Goal: Transaction & Acquisition: Purchase product/service

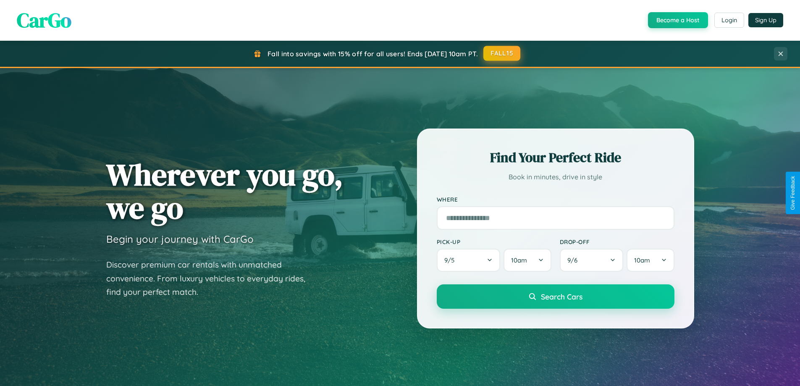
click at [502, 53] on button "FALL15" at bounding box center [501, 53] width 37 height 15
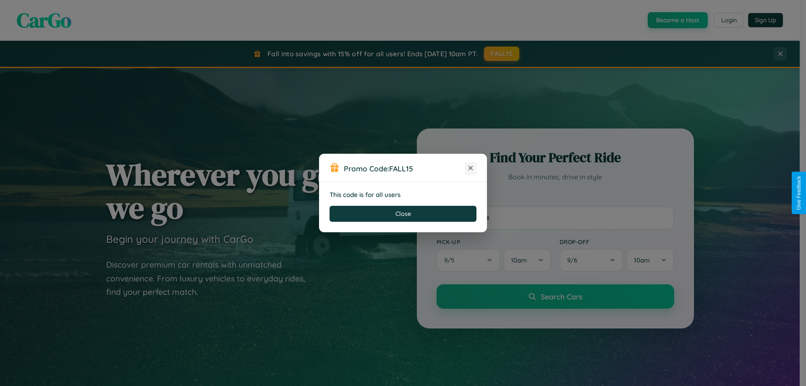
click at [471, 168] on icon at bounding box center [471, 168] width 8 height 8
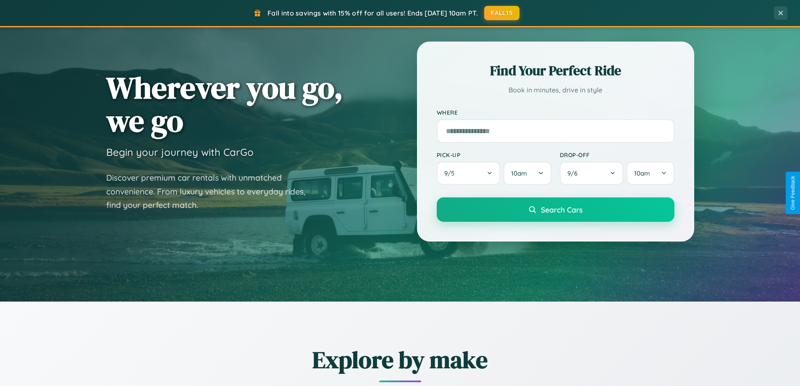
scroll to position [578, 0]
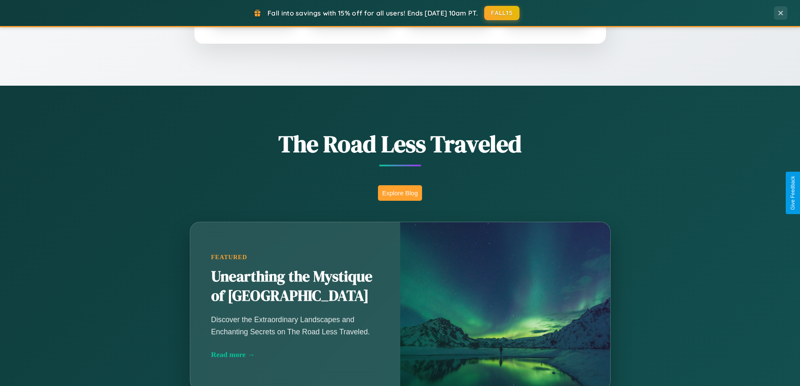
click at [400, 193] on button "Explore Blog" at bounding box center [400, 193] width 44 height 16
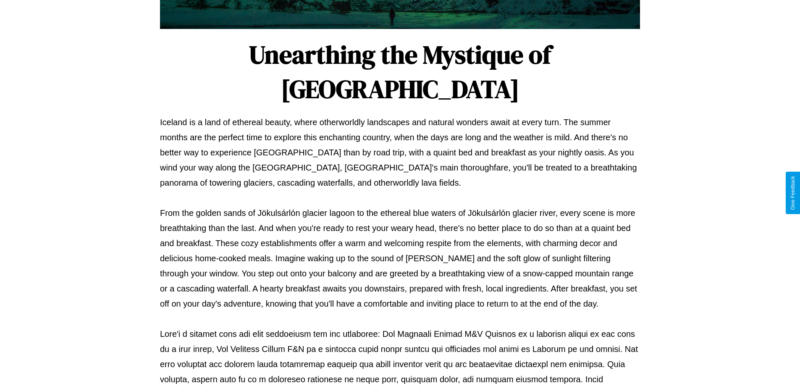
scroll to position [272, 0]
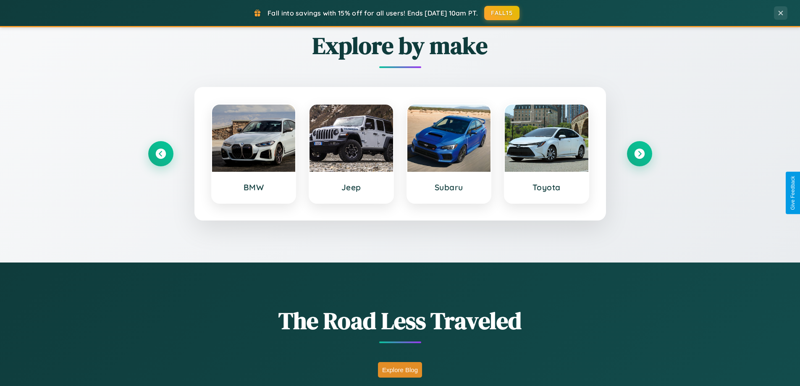
scroll to position [362, 0]
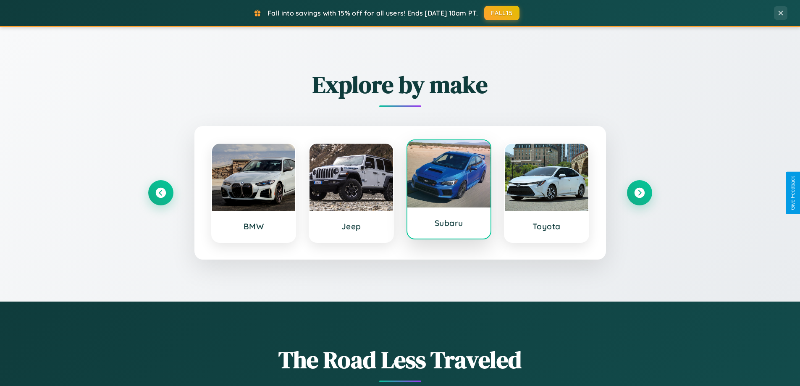
click at [449, 191] on div at bounding box center [449, 173] width 84 height 67
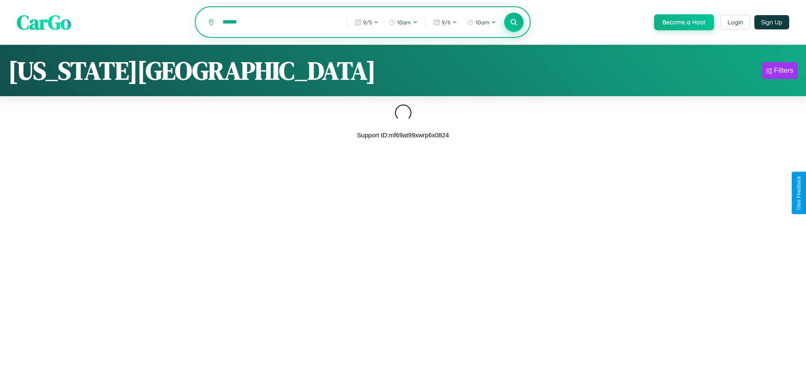
type input "******"
click at [513, 23] on icon at bounding box center [514, 22] width 8 height 8
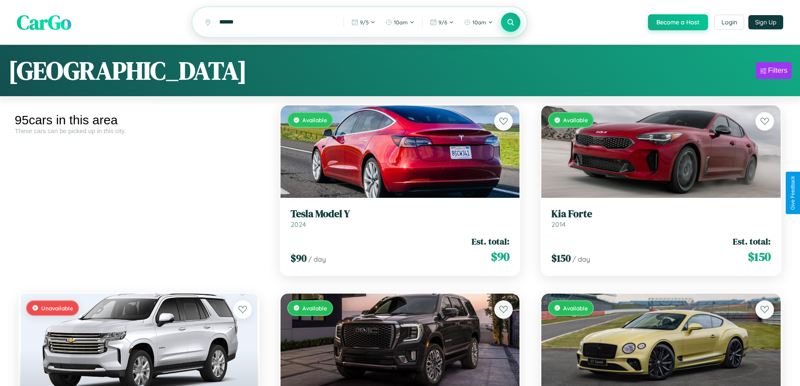
scroll to position [51, 0]
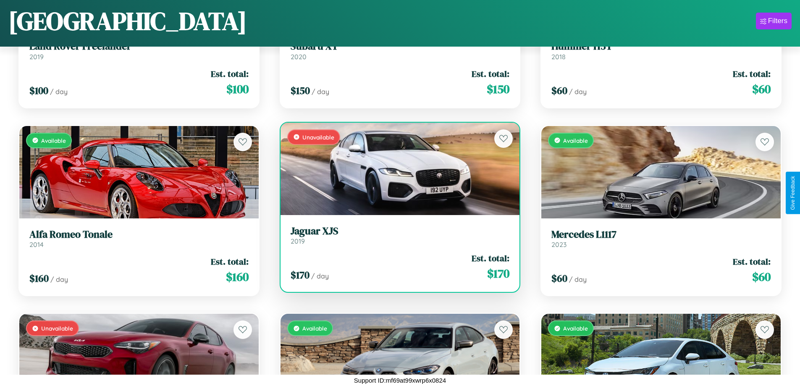
click at [396, 238] on link "Jaguar XJS 2019" at bounding box center [400, 235] width 219 height 21
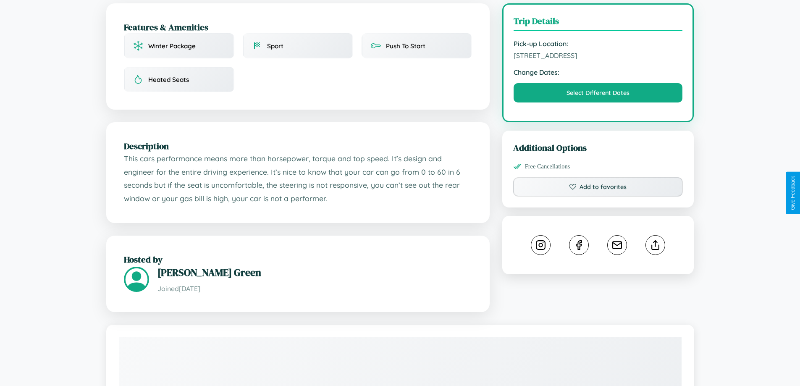
scroll to position [302, 0]
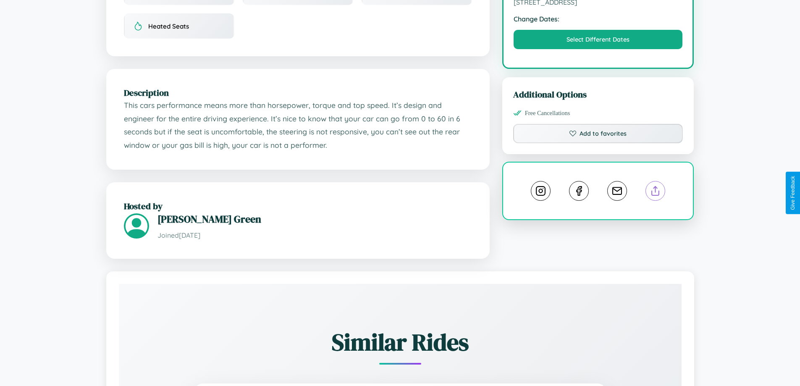
click at [656, 192] on line at bounding box center [656, 189] width 0 height 6
